Goal: Task Accomplishment & Management: Complete application form

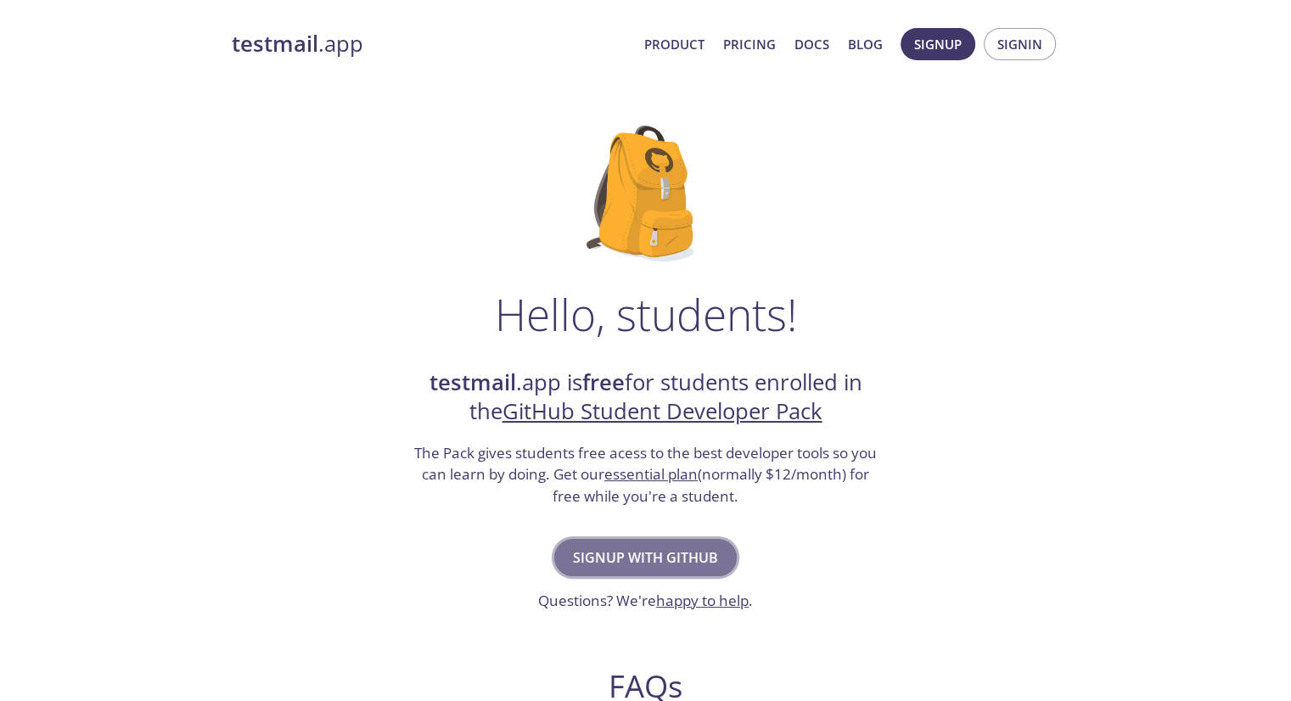
click at [626, 555] on span "Signup with GitHub" at bounding box center [645, 558] width 145 height 24
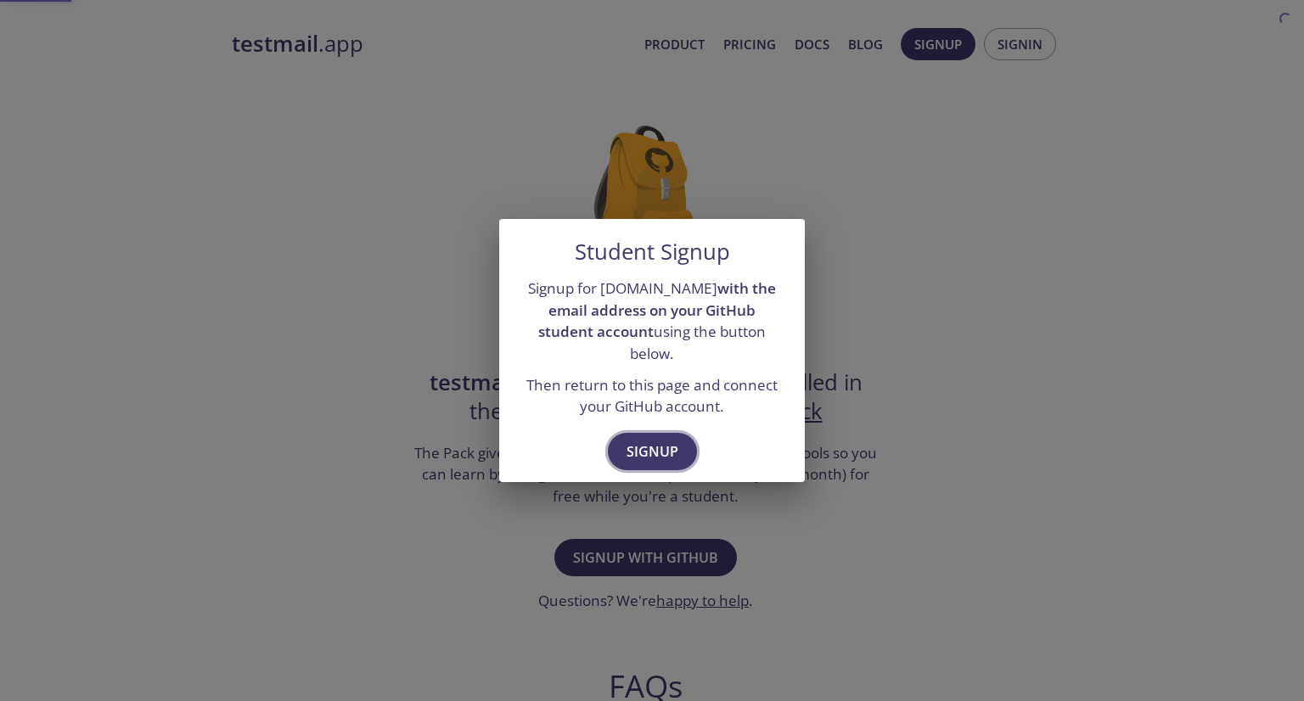
click at [664, 448] on span "Signup" at bounding box center [652, 452] width 52 height 24
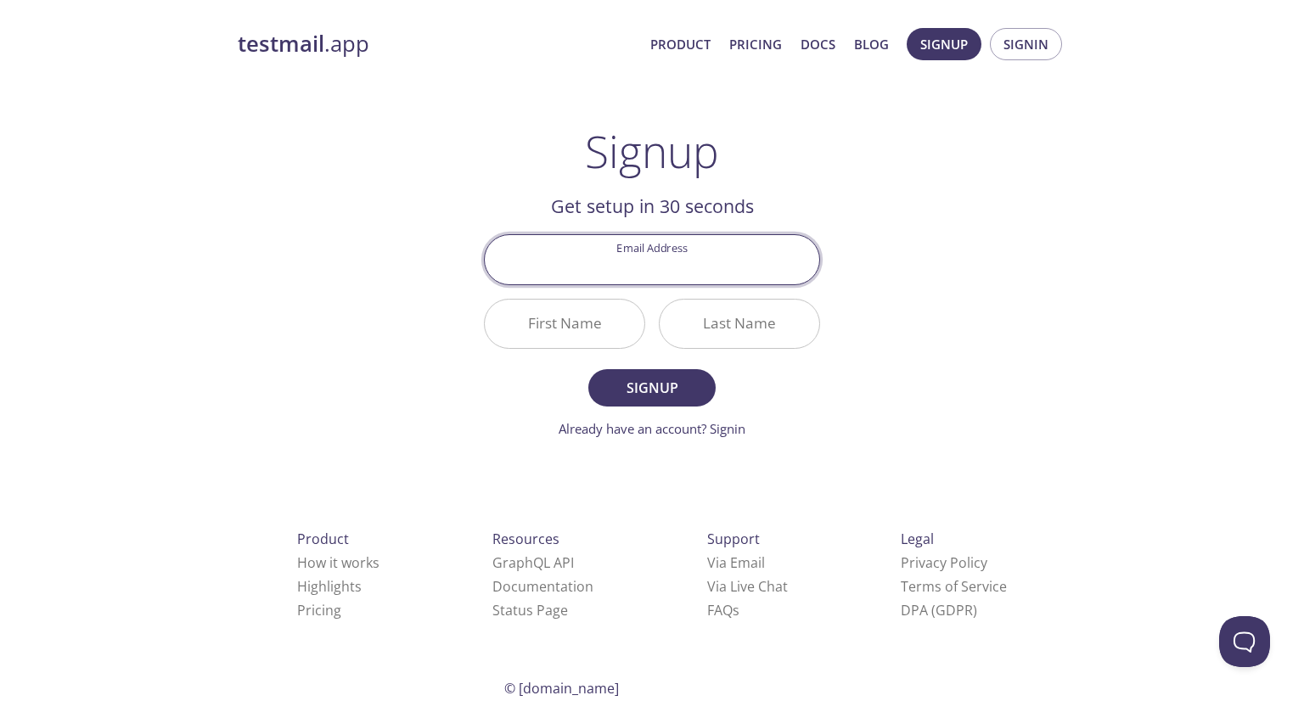
click at [698, 266] on input "Email Address" at bounding box center [652, 259] width 334 height 48
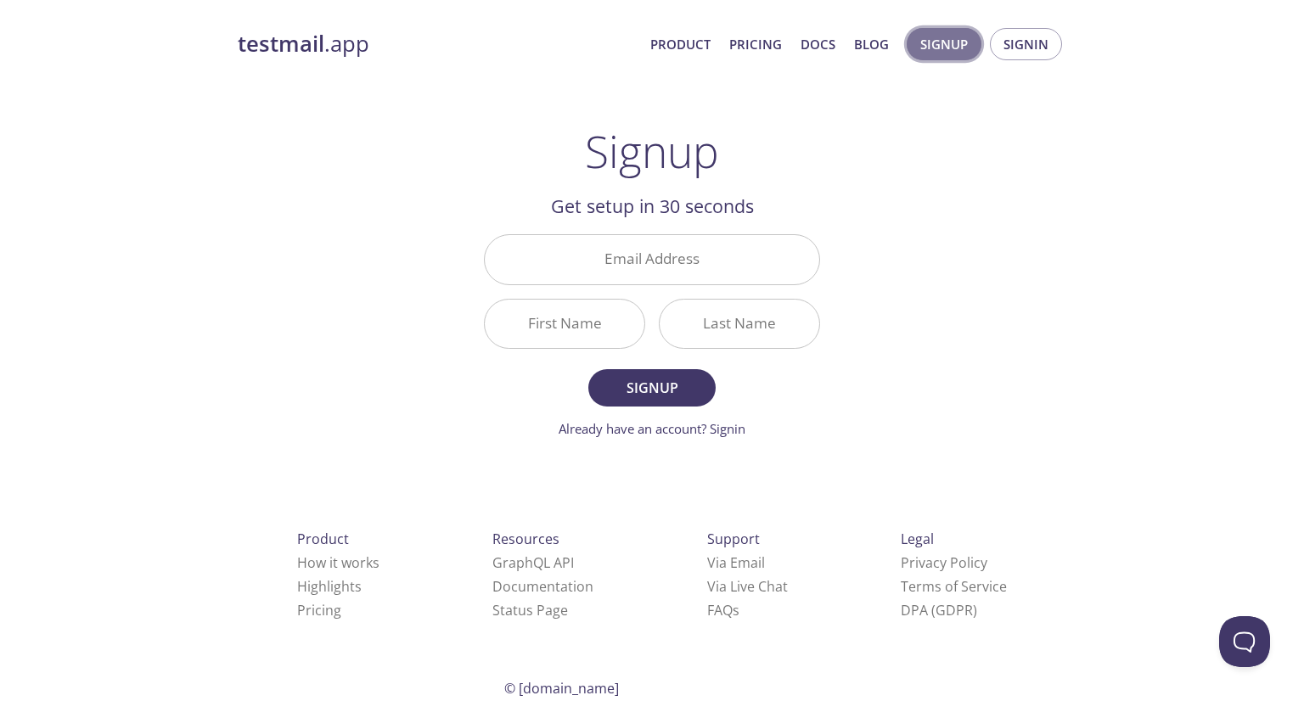
click at [946, 44] on span "Signup" at bounding box center [944, 44] width 48 height 22
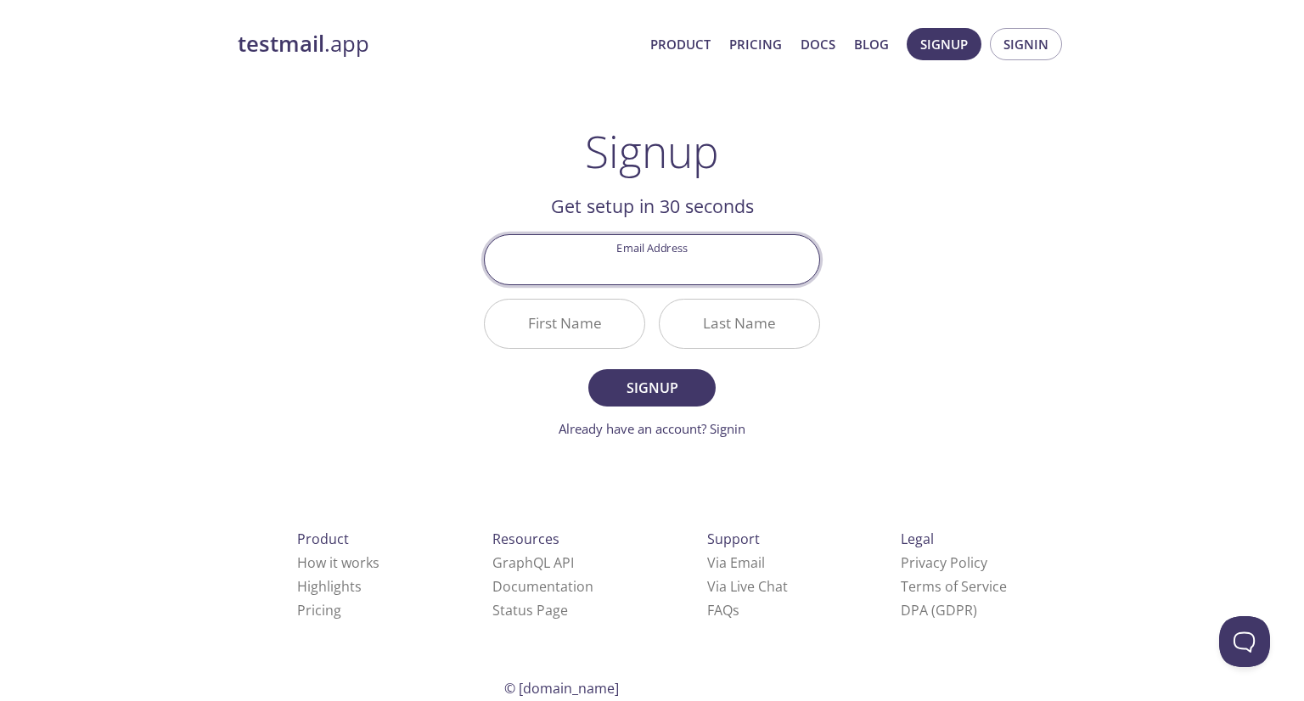
click at [668, 251] on input "Email Address" at bounding box center [652, 259] width 334 height 48
type input "c"
type input "kristyxoracle2@gmail.com"
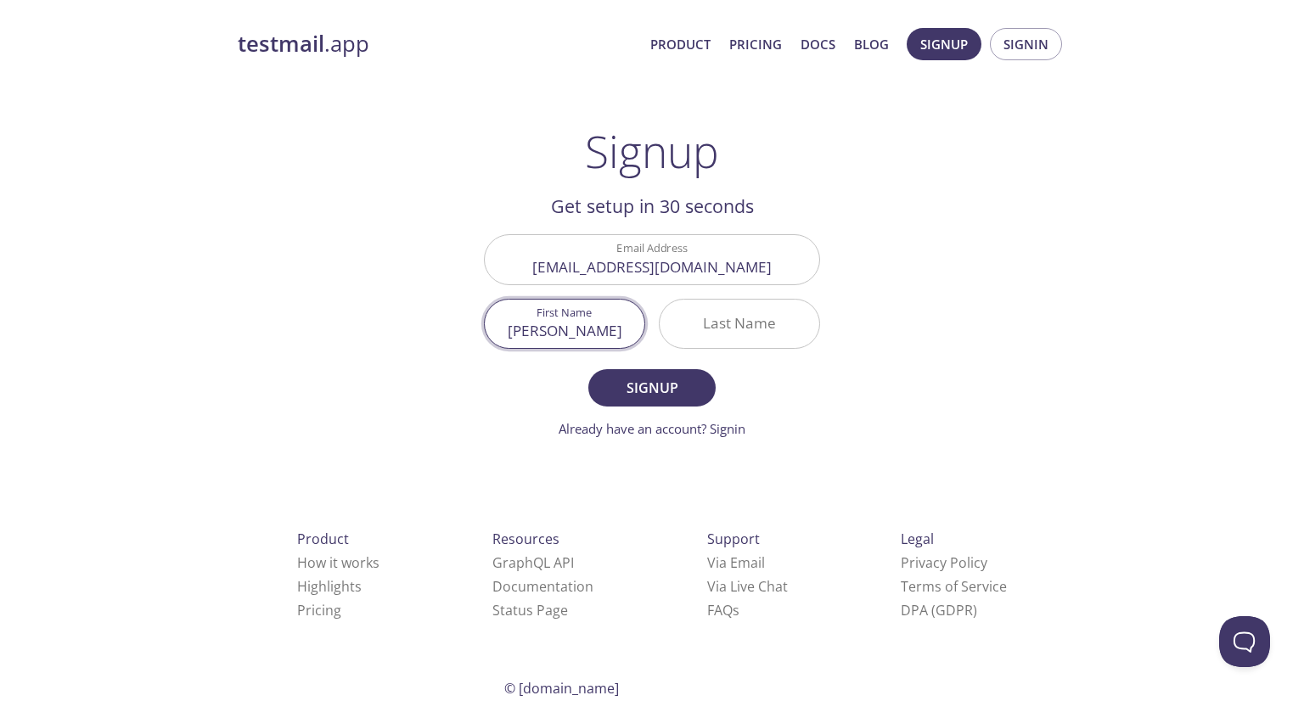
type input "Kristy"
type input "kavss"
click at [652, 385] on span "Signup" at bounding box center [652, 388] width 90 height 24
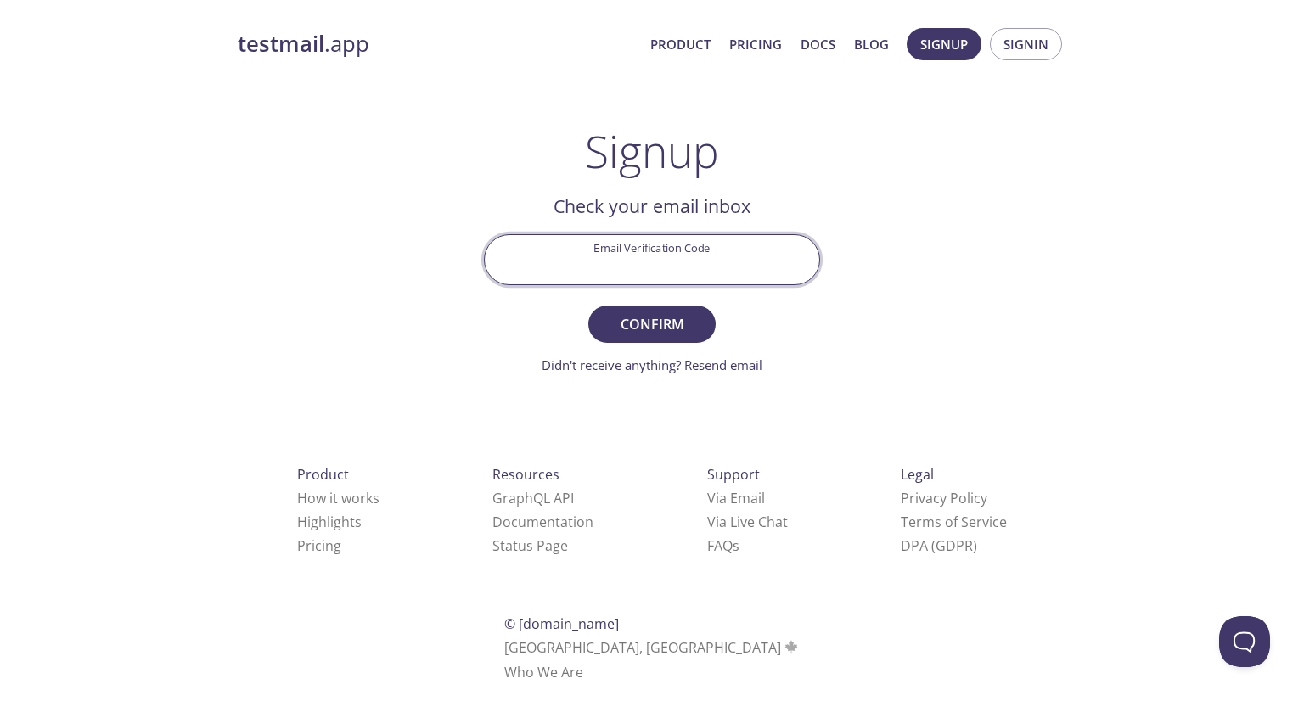
click at [696, 235] on input "Email Verification Code" at bounding box center [652, 259] width 334 height 48
paste input "8MU8XDD"
type input "8MU8XDD"
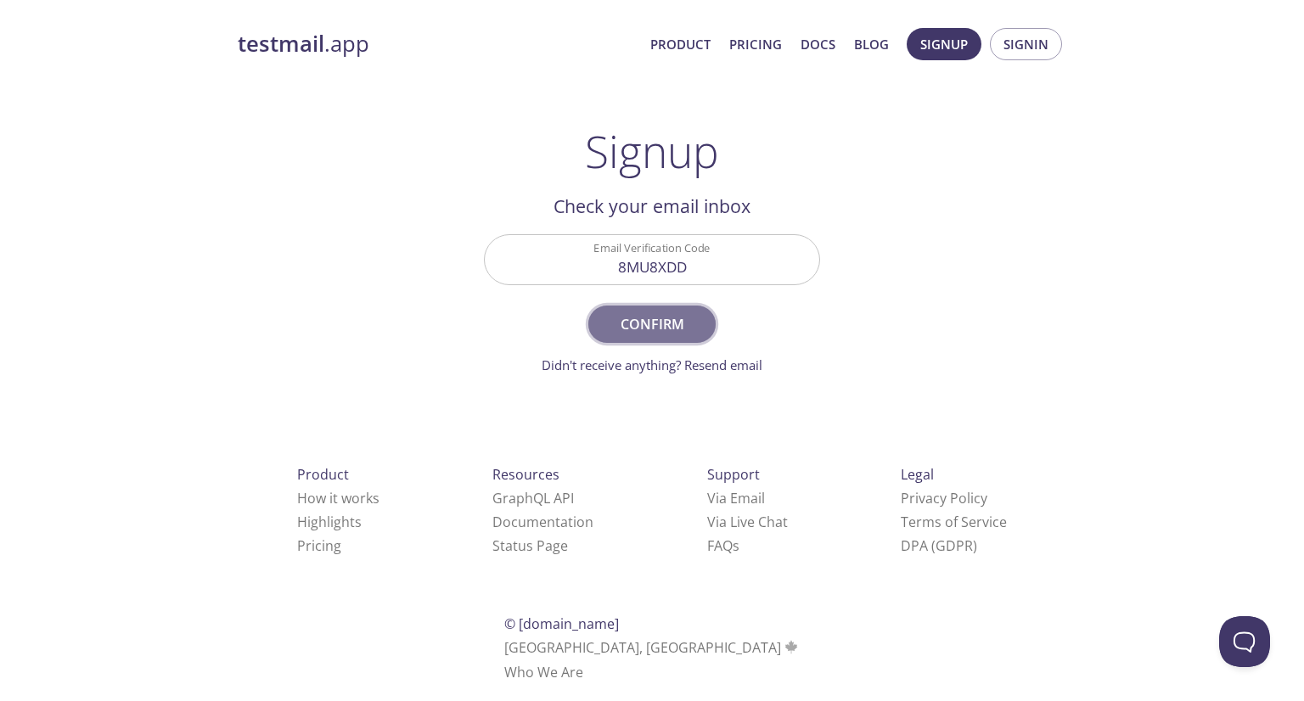
click at [666, 334] on span "Confirm" at bounding box center [652, 324] width 90 height 24
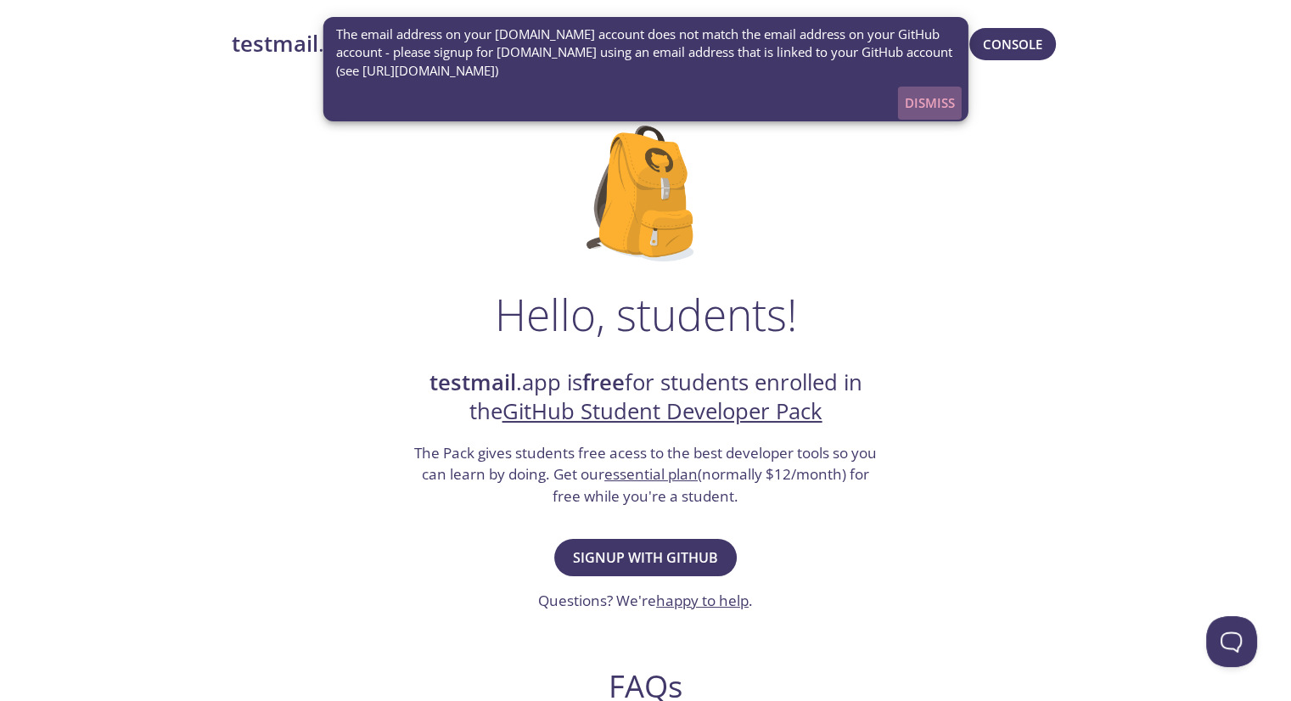
click at [911, 99] on span "Dismiss" at bounding box center [930, 103] width 50 height 22
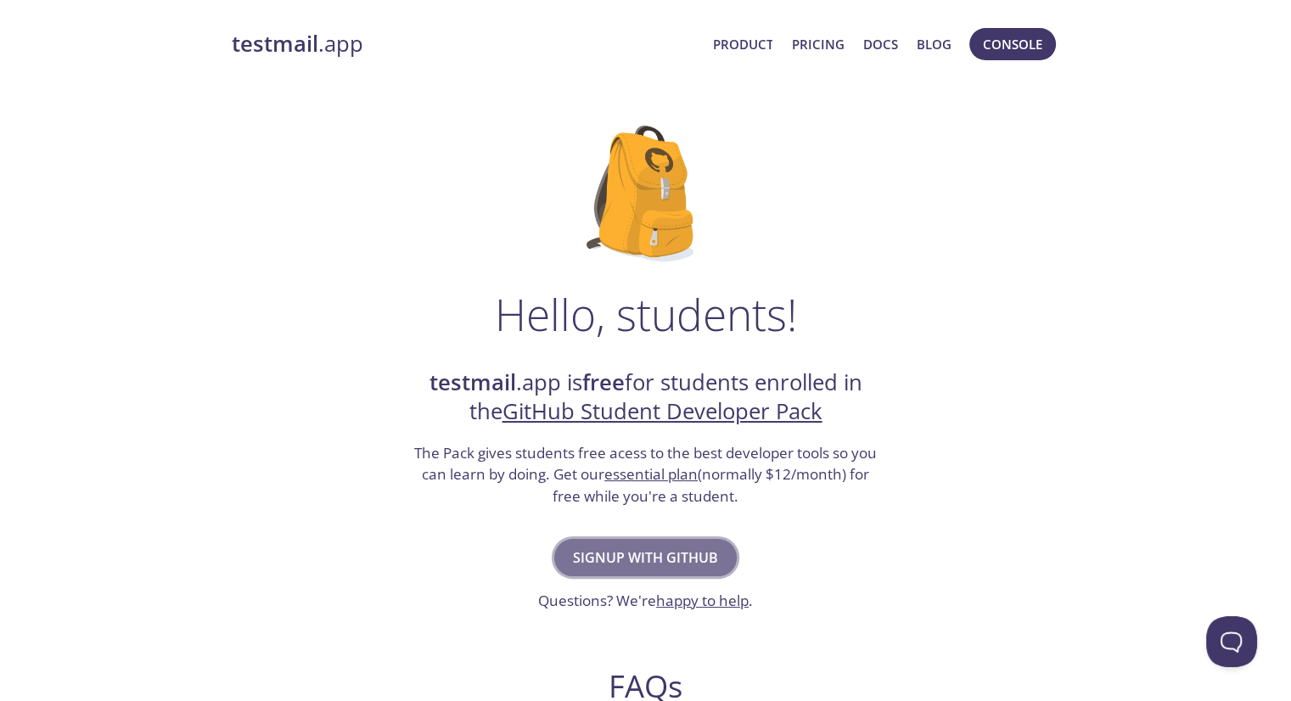
click at [647, 559] on span "Signup with GitHub" at bounding box center [645, 558] width 145 height 24
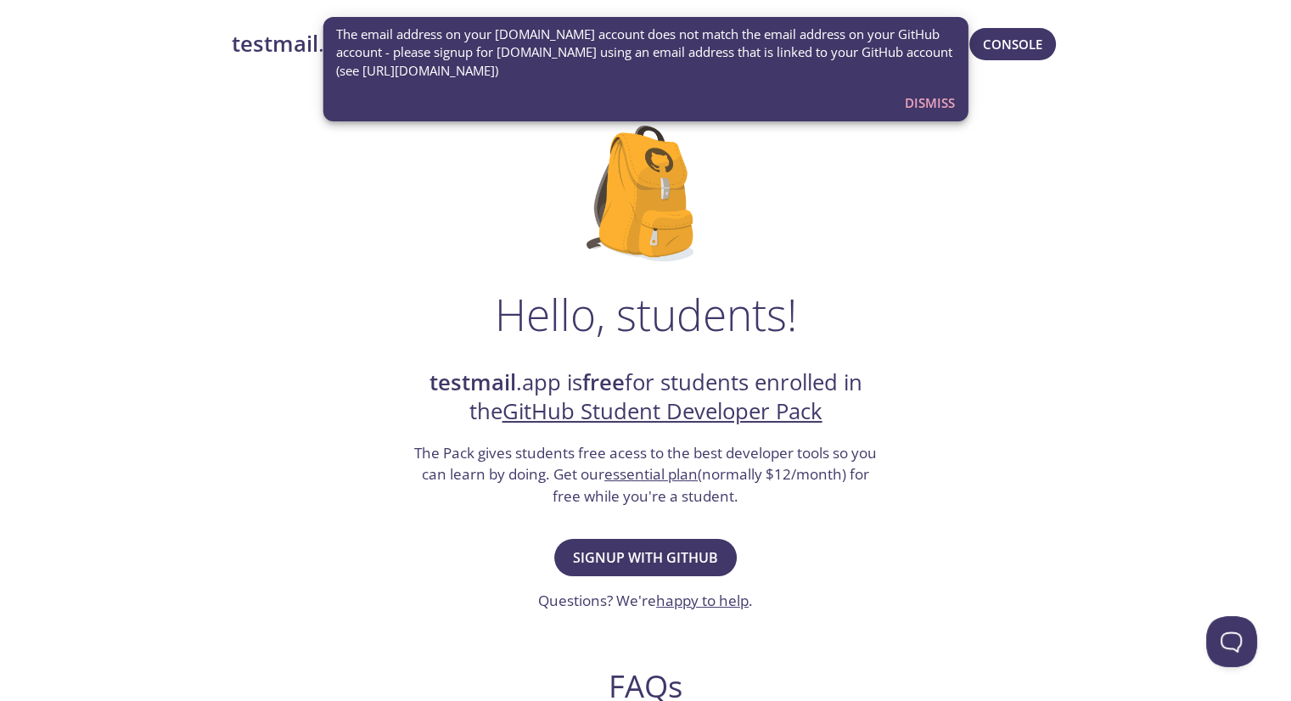
click at [367, 68] on span "The email address on your [DOMAIN_NAME] account does not match the email addres…" at bounding box center [645, 52] width 619 height 54
drag, startPoint x: 367, startPoint y: 68, endPoint x: 565, endPoint y: 77, distance: 198.8
click at [565, 77] on span "The email address on your [DOMAIN_NAME] account does not match the email addres…" at bounding box center [645, 52] width 619 height 54
copy span "[URL][DOMAIN_NAME]"
click at [922, 160] on div "Hello, students! testmail .app is free for students enrolled in the GitHub Stud…" at bounding box center [646, 616] width 828 height 1036
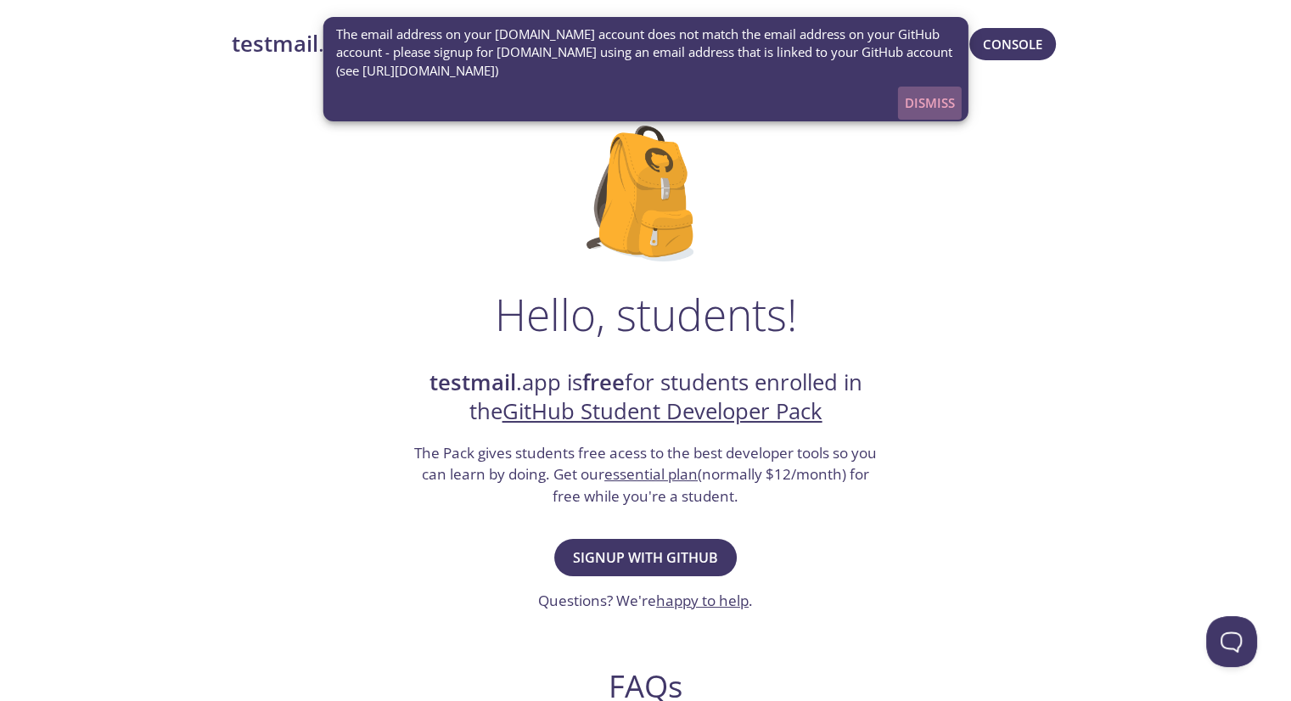
click at [919, 99] on span "Dismiss" at bounding box center [930, 103] width 50 height 22
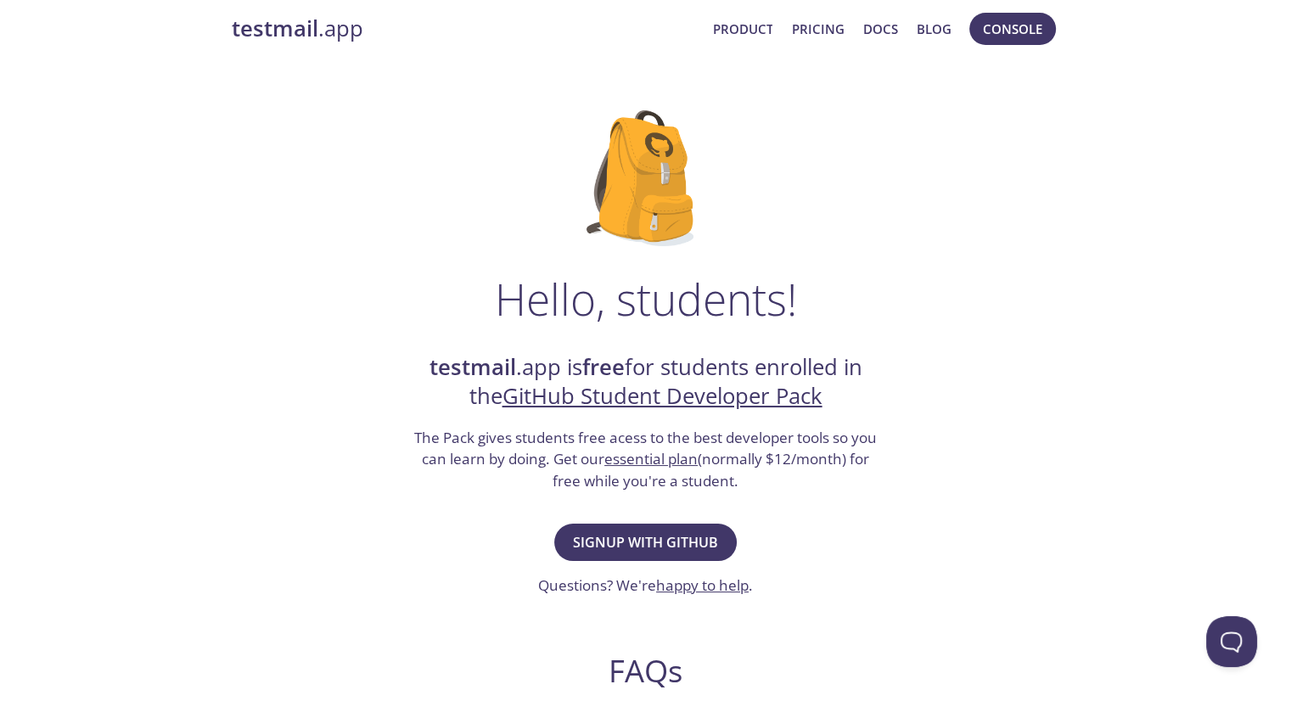
scroll to position [13, 0]
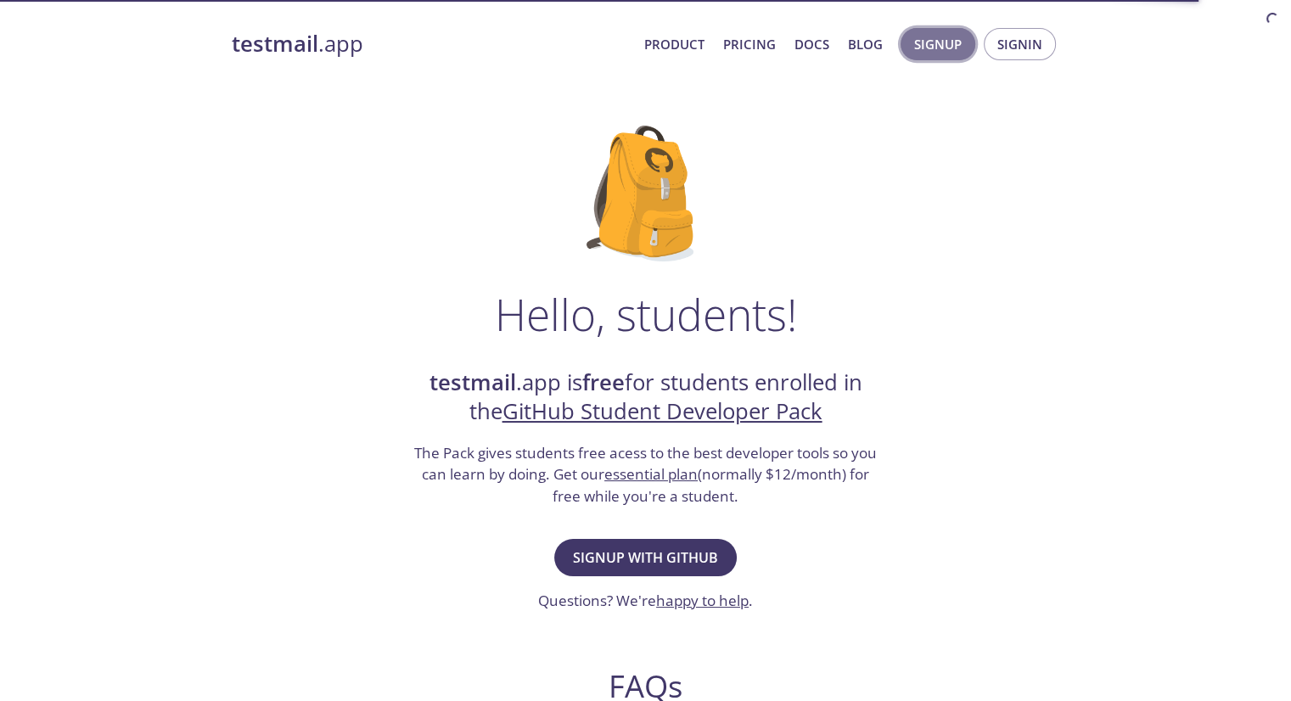
click at [928, 42] on span "Signup" at bounding box center [938, 44] width 48 height 22
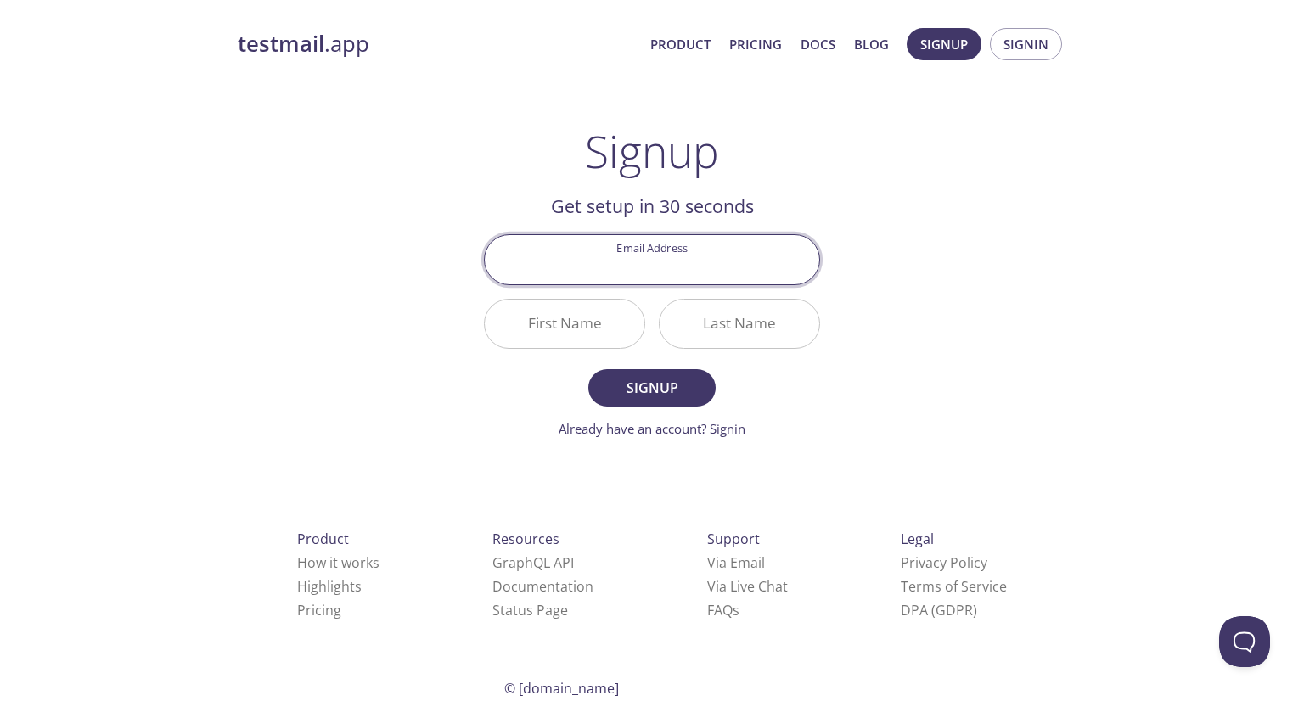
click at [705, 242] on input "Email Address" at bounding box center [652, 259] width 334 height 48
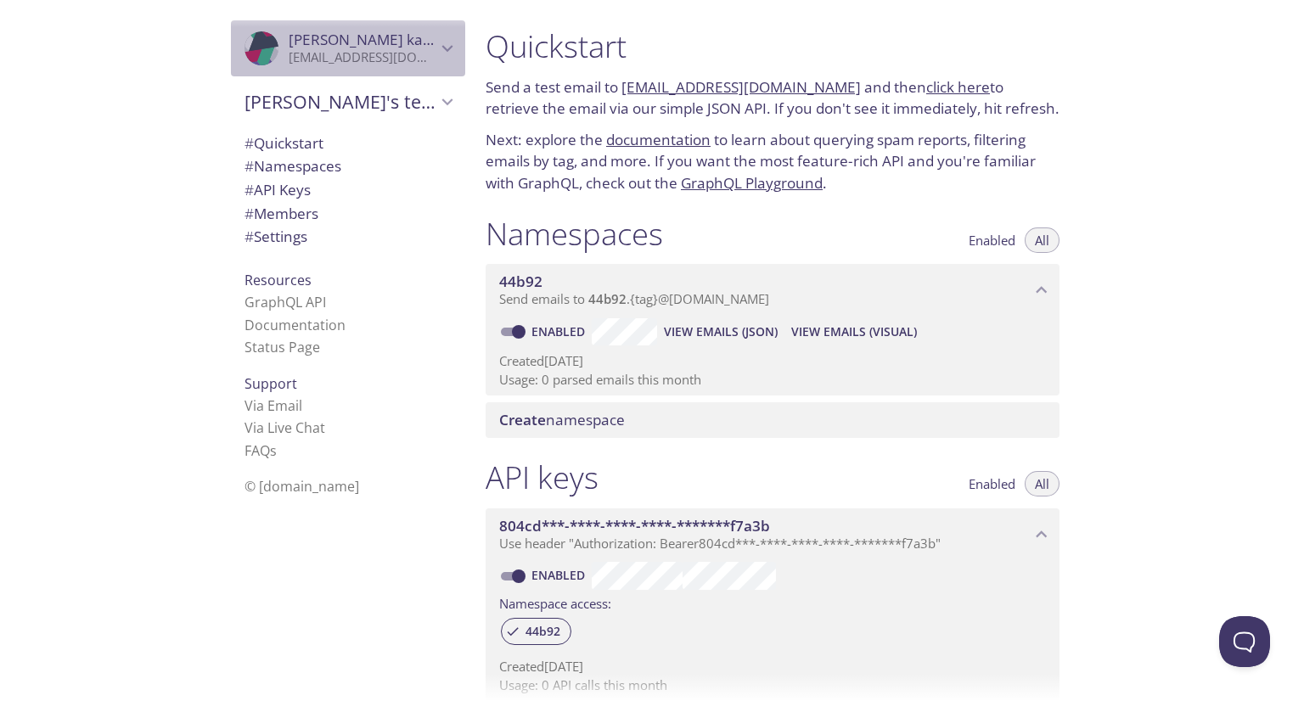
click at [426, 59] on div ".cls-1 { fill: #6d5ca8; } .cls-2 { fill: #3fc191; } .cls-3 { fill: #3b4752; } .…" at bounding box center [348, 48] width 234 height 56
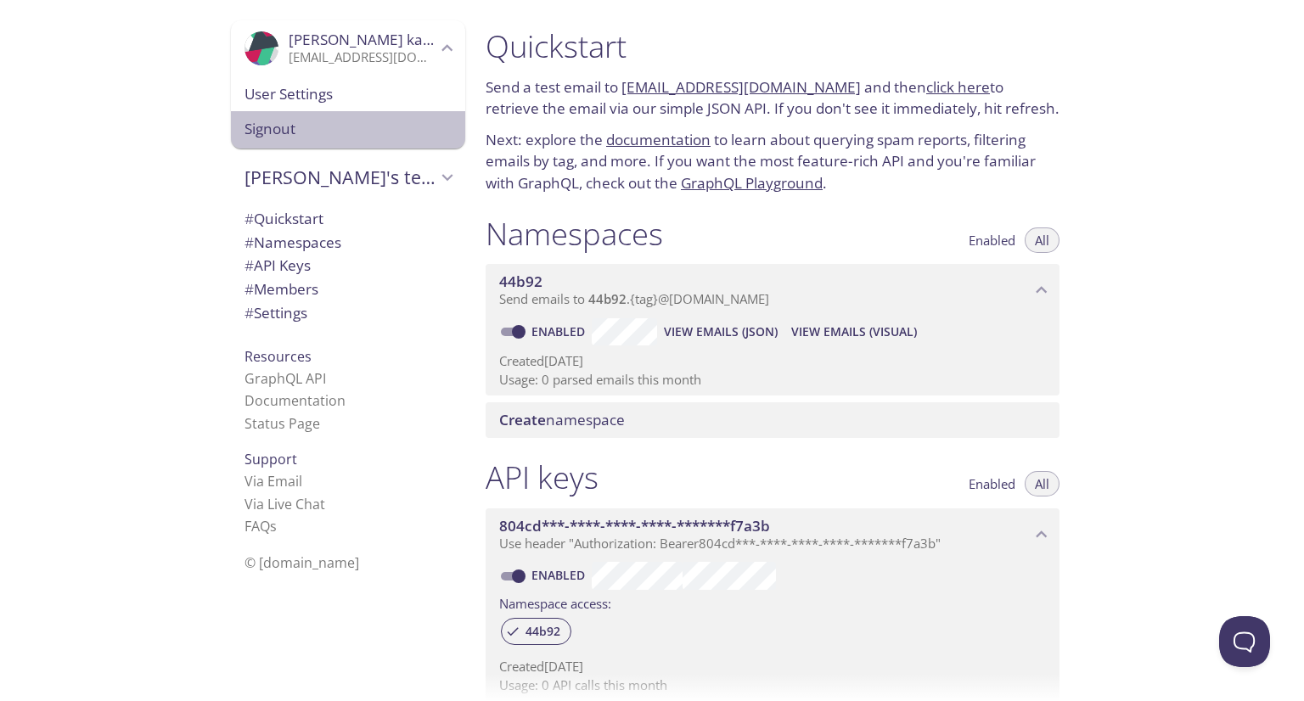
click at [316, 128] on span "Signout" at bounding box center [347, 129] width 207 height 22
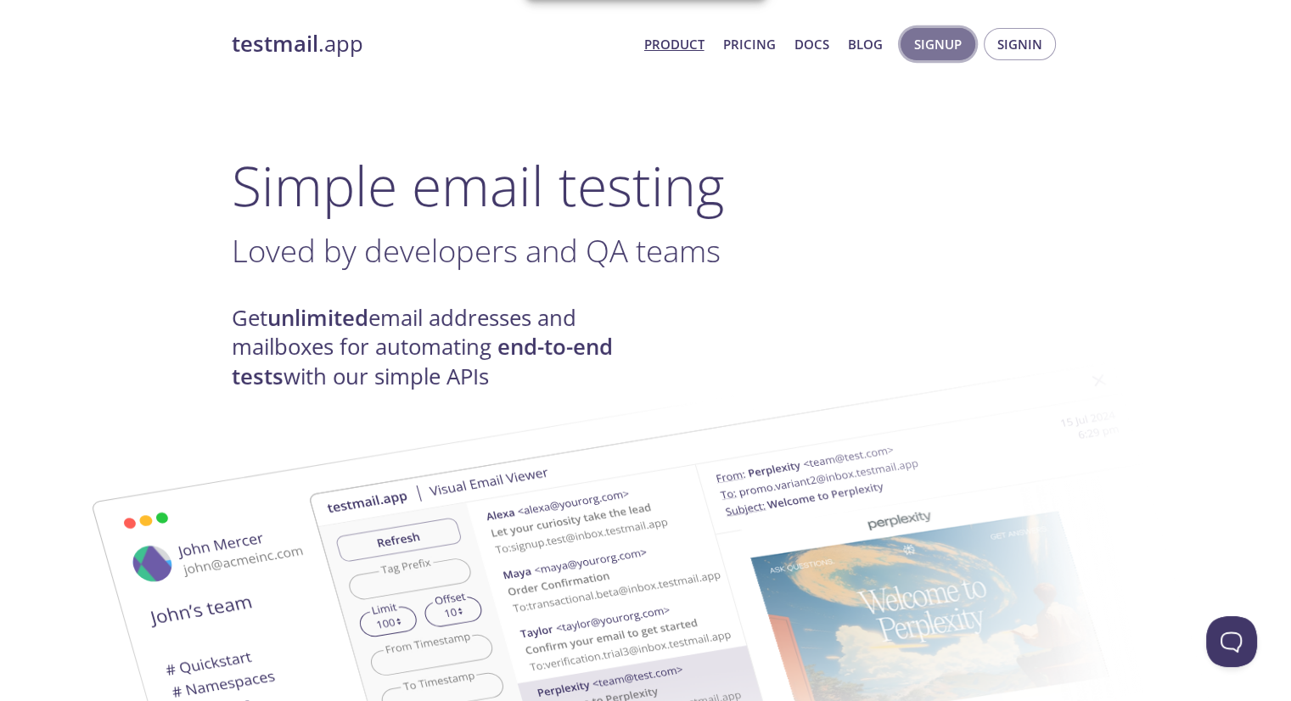
click at [951, 42] on span "Signup" at bounding box center [938, 44] width 48 height 22
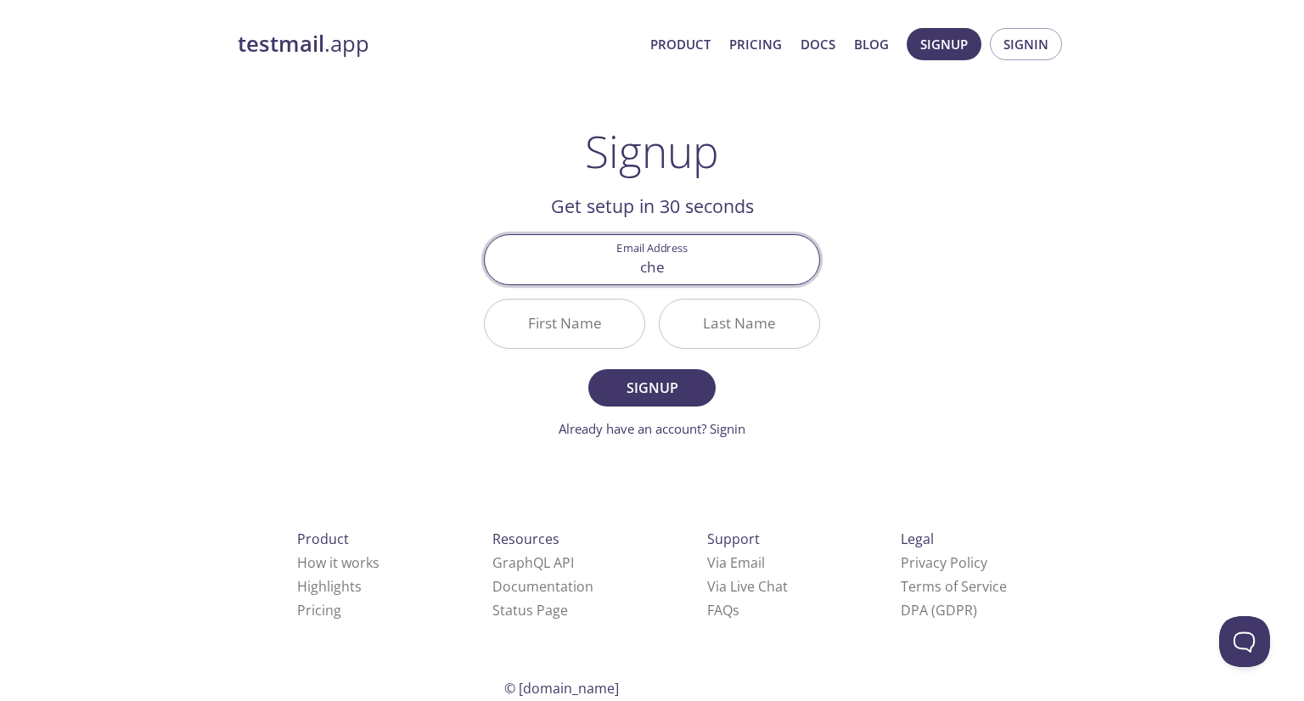
type input "cherxd04@gmail.com"
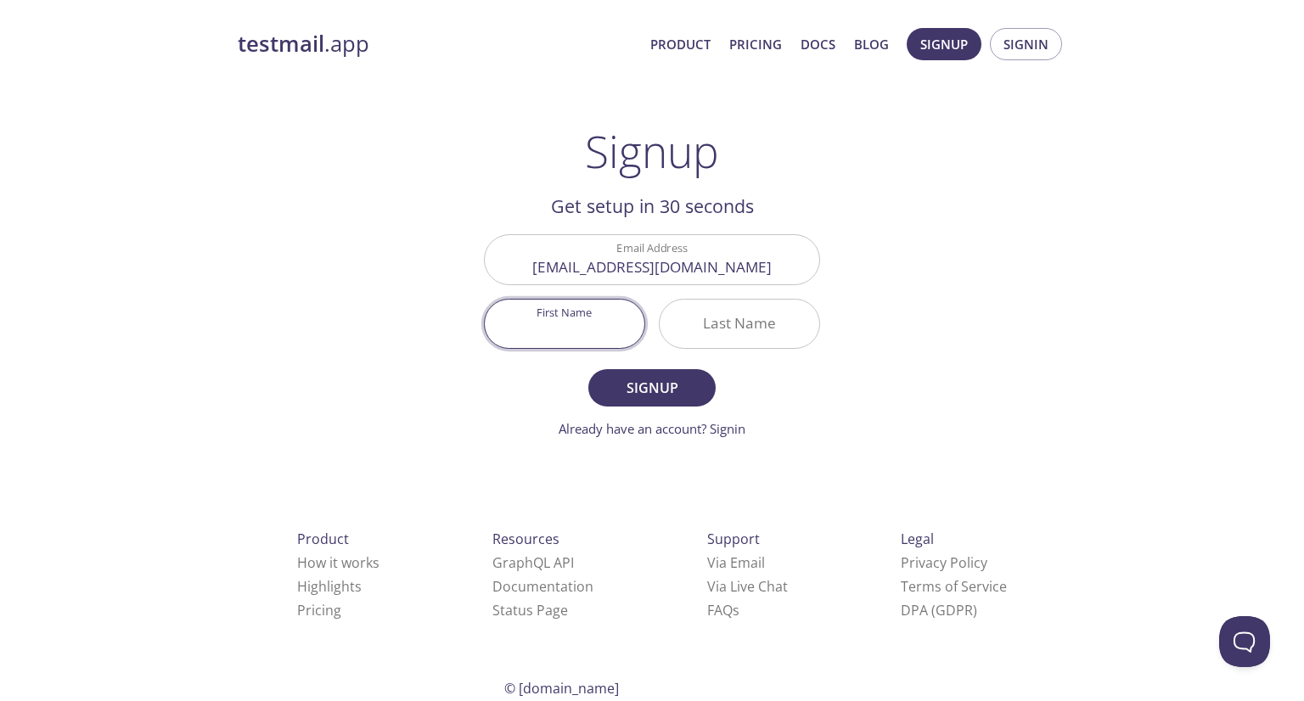
click at [560, 329] on input "First Name" at bounding box center [565, 324] width 160 height 48
type input "Kristy"
type input "r"
type input "kavss"
click at [588, 369] on button "Signup" at bounding box center [651, 387] width 127 height 37
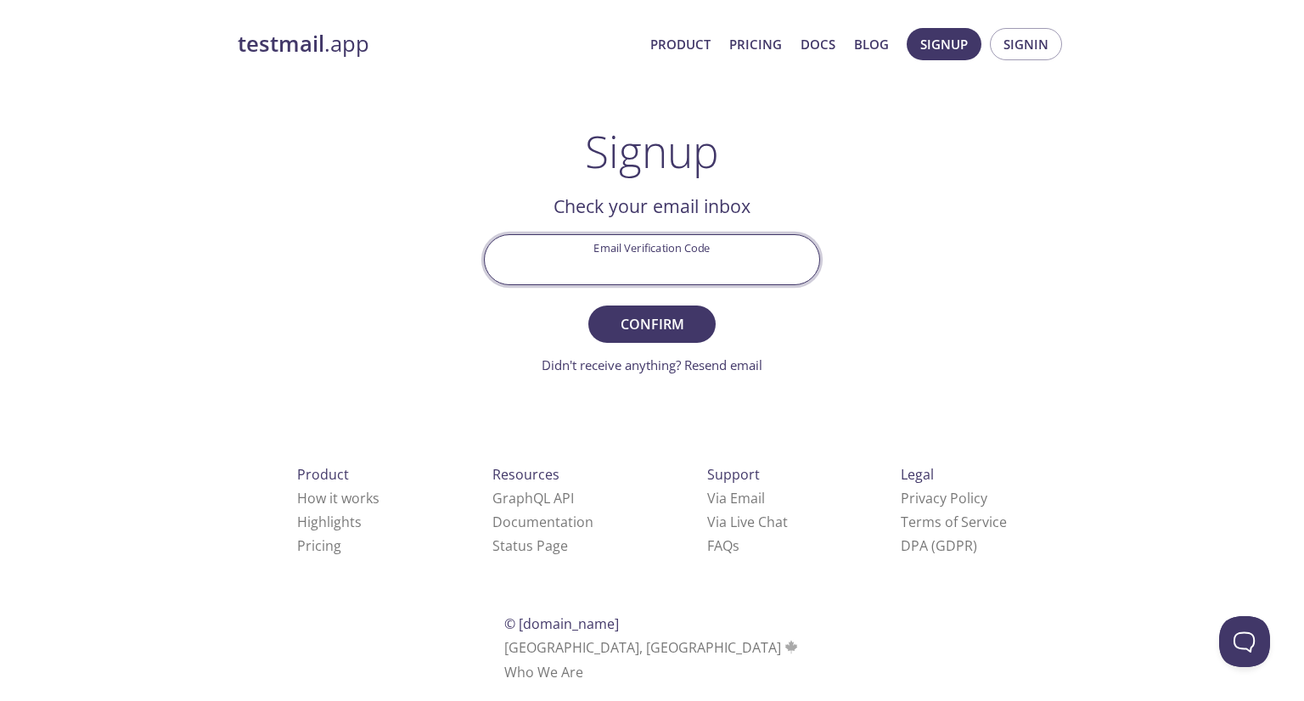
click at [689, 249] on input "Email Verification Code" at bounding box center [652, 259] width 334 height 48
paste input "SJ6SQ9P"
type input "SJ6SQ9P"
click at [588, 306] on button "Confirm" at bounding box center [651, 324] width 127 height 37
